Goal: Navigation & Orientation: Go to known website

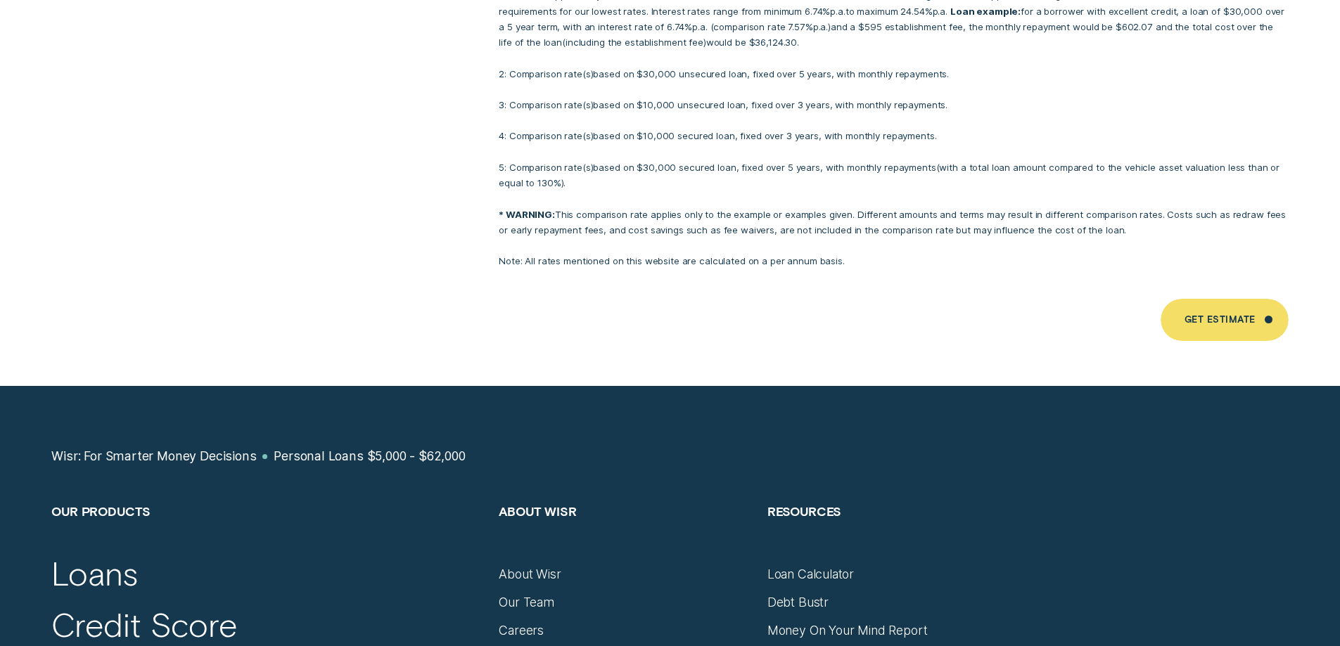
scroll to position [9304, 0]
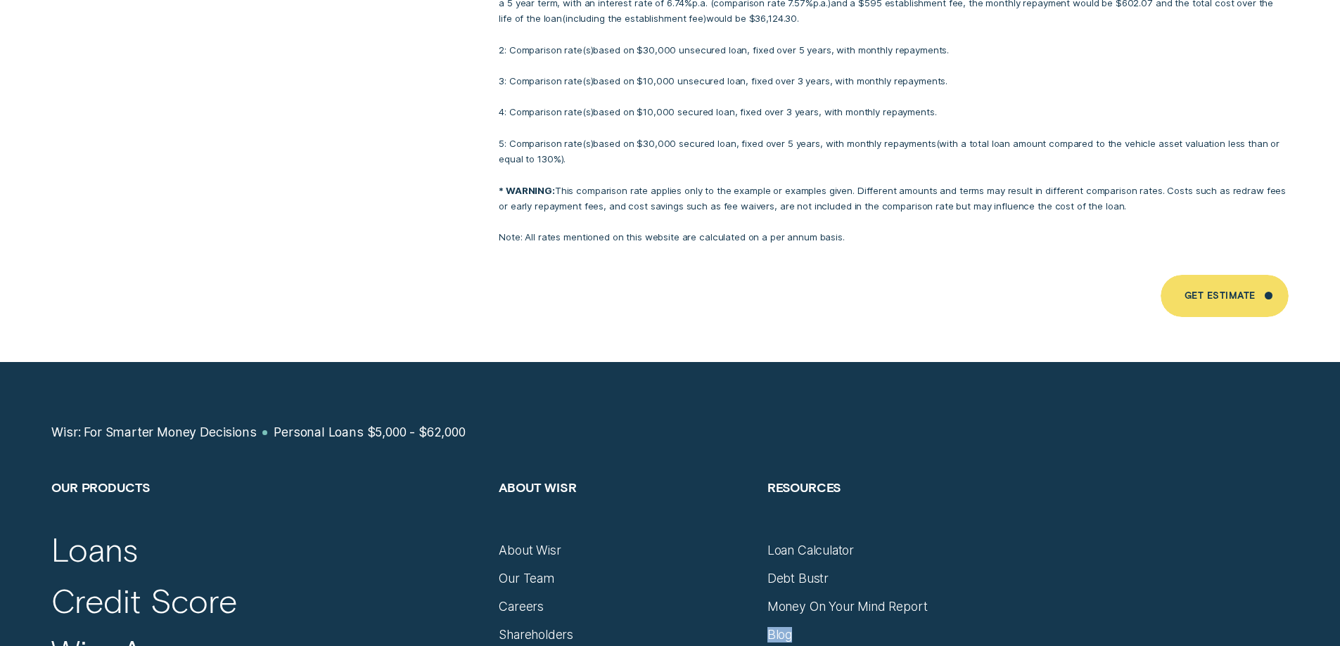
drag, startPoint x: 1269, startPoint y: 591, endPoint x: 1269, endPoint y: 608, distance: 17.6
click at [1269, 608] on div "Our Products Loans Credit Score Wisr App About Wisr About Wisr Our Team Careers…" at bounding box center [670, 632] width 1253 height 304
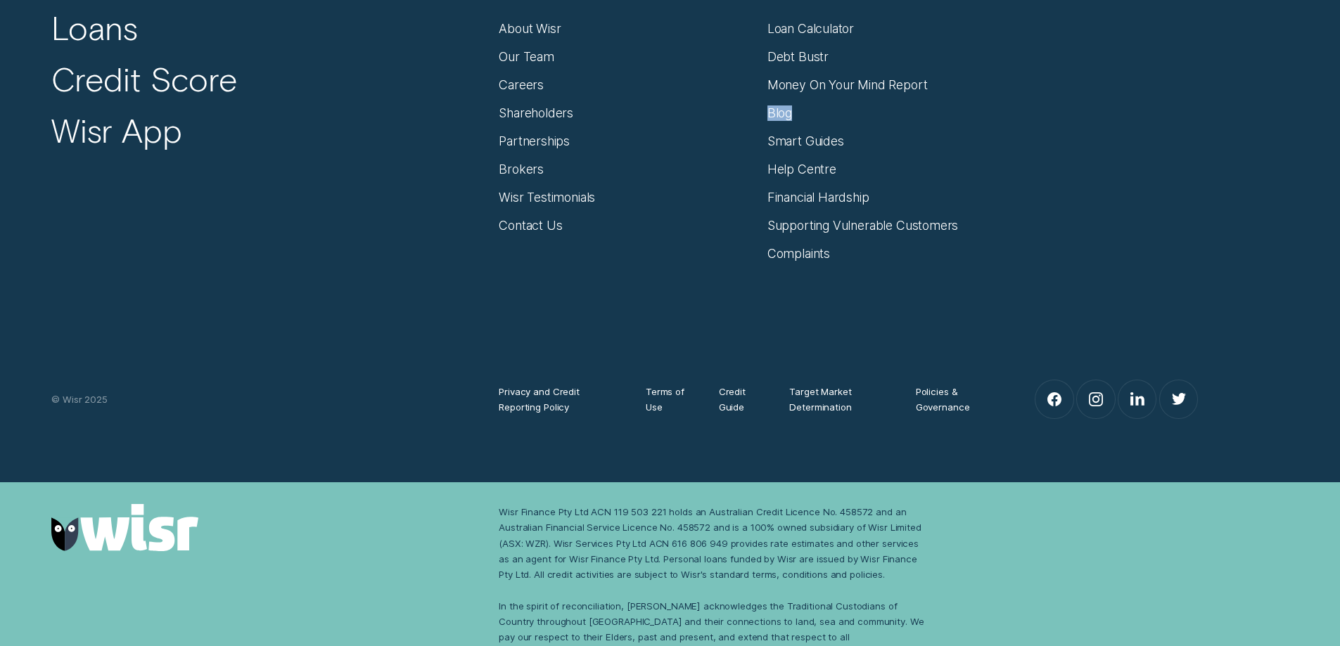
scroll to position [9636, 0]
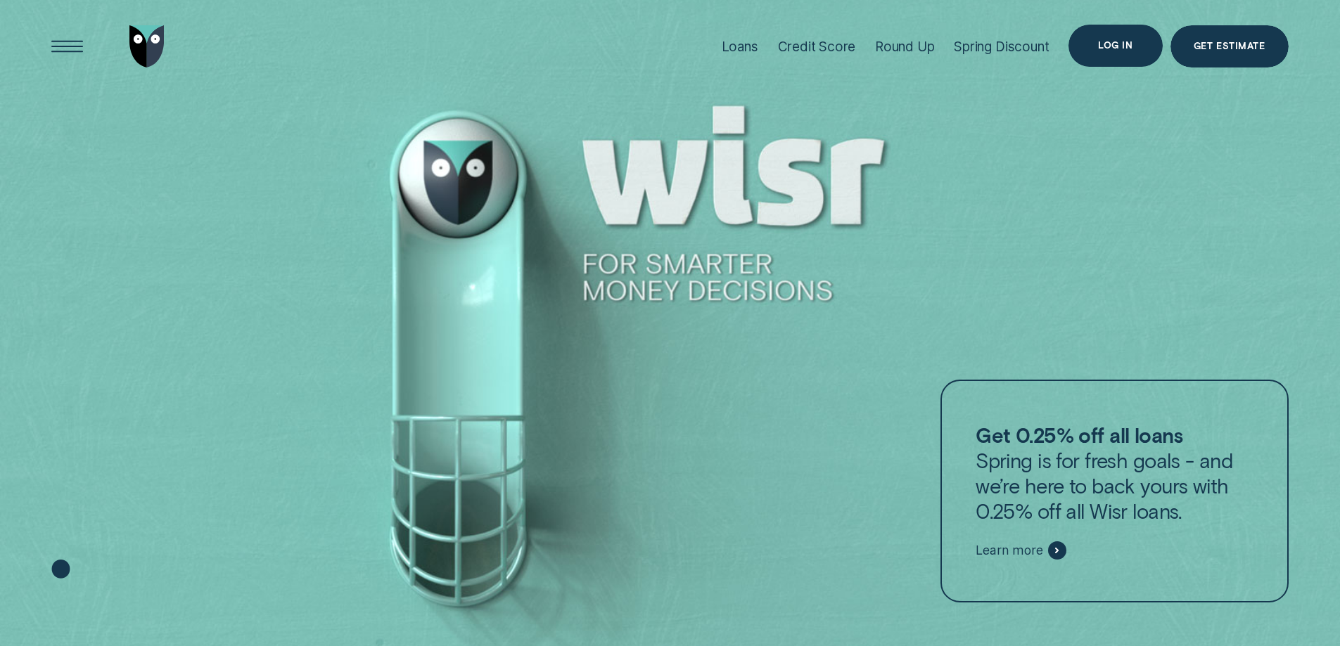
click at [1098, 39] on div "Log in" at bounding box center [1116, 46] width 94 height 42
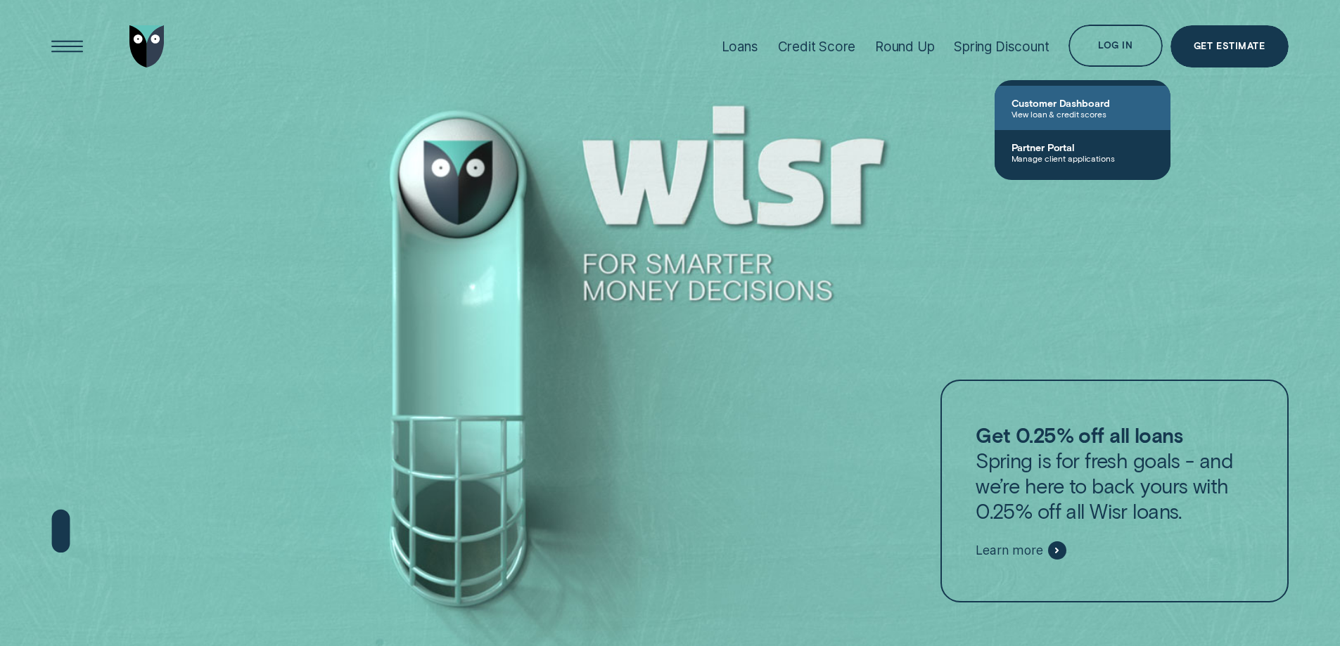
click at [1085, 111] on span "View loan & credit scores" at bounding box center [1083, 114] width 142 height 10
